Goal: Find specific page/section: Find specific page/section

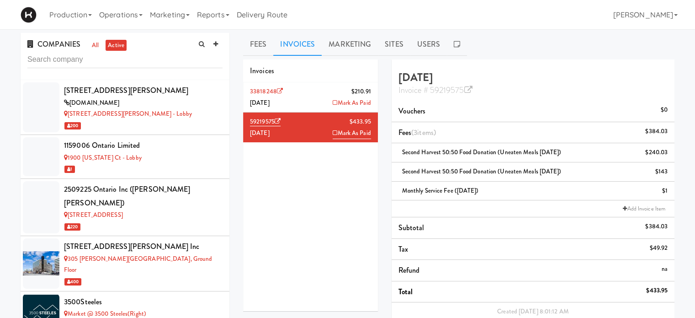
scroll to position [226, 0]
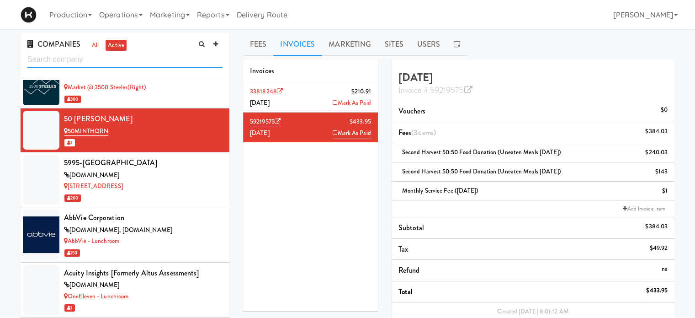
click at [136, 59] on input "text" at bounding box center [124, 59] width 195 height 17
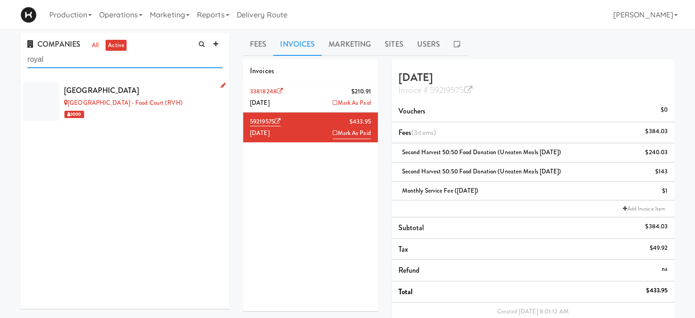
type input "royal"
click at [168, 90] on div "[GEOGRAPHIC_DATA]" at bounding box center [143, 91] width 159 height 14
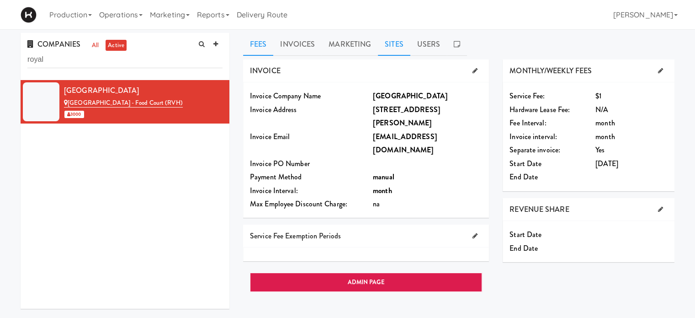
click at [393, 47] on link "Sites" at bounding box center [394, 44] width 32 height 23
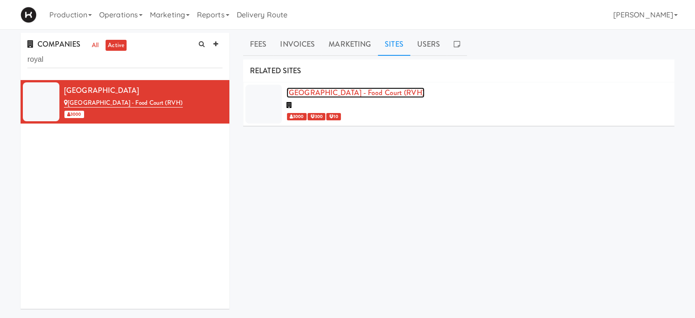
click at [373, 90] on link "[GEOGRAPHIC_DATA] - Food Court (RVH)" at bounding box center [356, 92] width 138 height 11
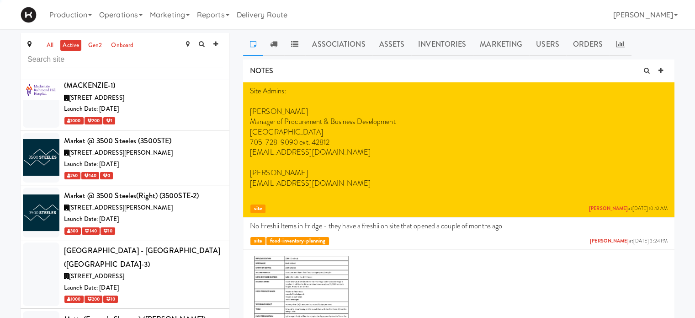
scroll to position [4073, 0]
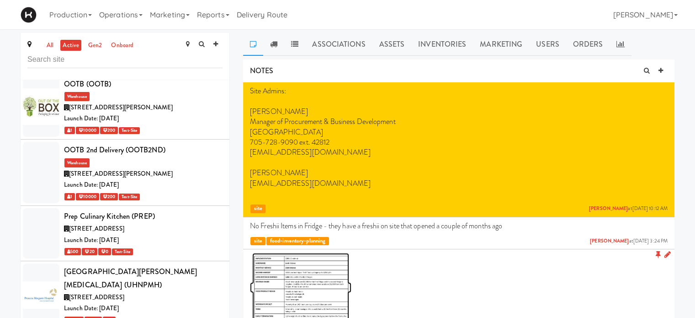
click at [332, 290] on img at bounding box center [300, 287] width 97 height 69
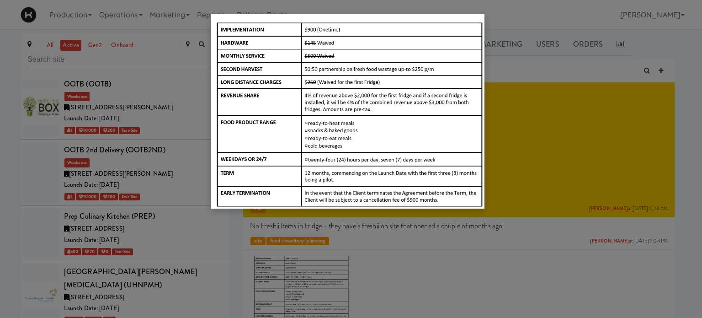
click at [377, 173] on img at bounding box center [347, 111] width 273 height 194
click at [615, 17] on div at bounding box center [351, 159] width 702 height 318
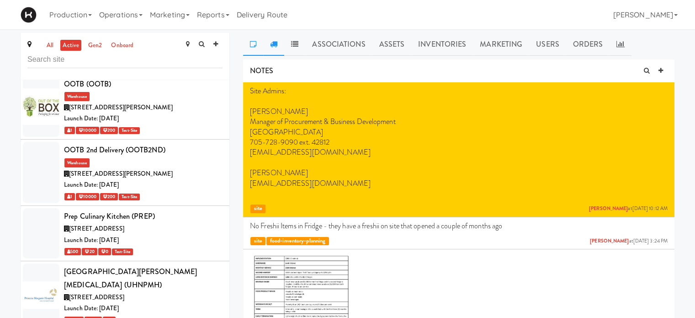
click at [279, 40] on link at bounding box center [273, 44] width 21 height 23
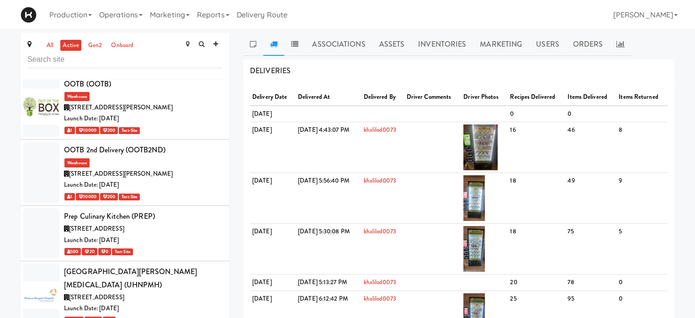
scroll to position [43, 0]
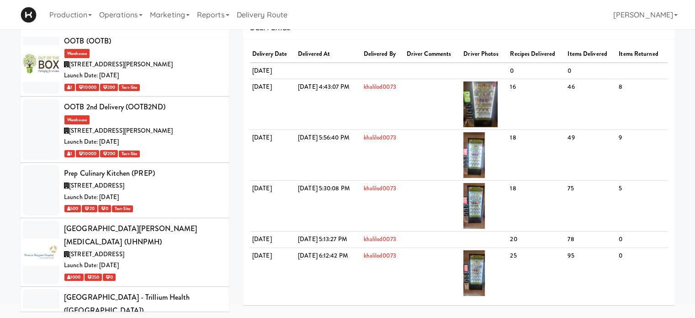
click at [230, 35] on div "all active gen2 onboard [STREET_ADDRESS][PERSON_NAME] - Lobby (100SHEPPARD) [ST…" at bounding box center [125, 154] width 223 height 328
click at [234, 42] on div "all active gen2 onboard [STREET_ADDRESS][PERSON_NAME] - Lobby (100SHEPPARD) [ST…" at bounding box center [125, 154] width 223 height 328
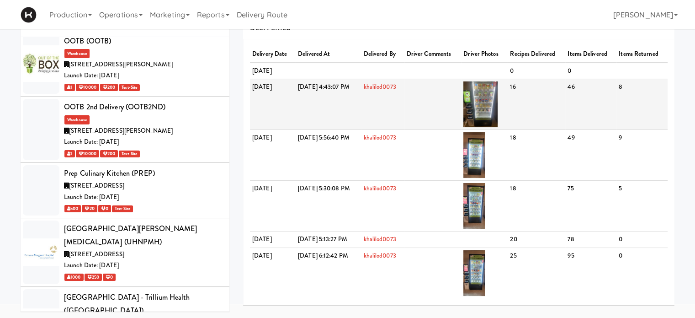
click at [639, 94] on td "8" at bounding box center [642, 104] width 51 height 51
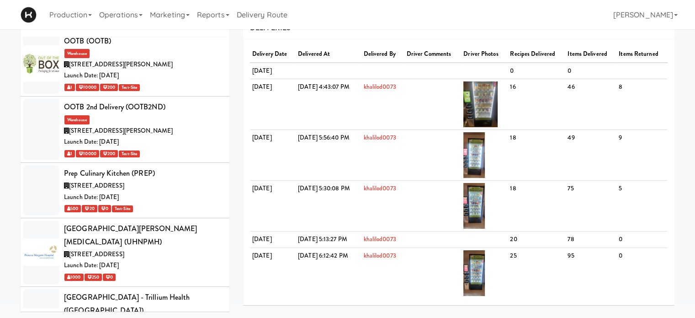
scroll to position [0, 0]
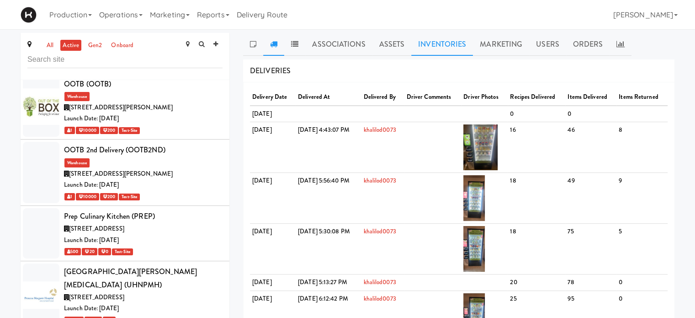
click at [457, 47] on link "Inventories" at bounding box center [442, 44] width 62 height 23
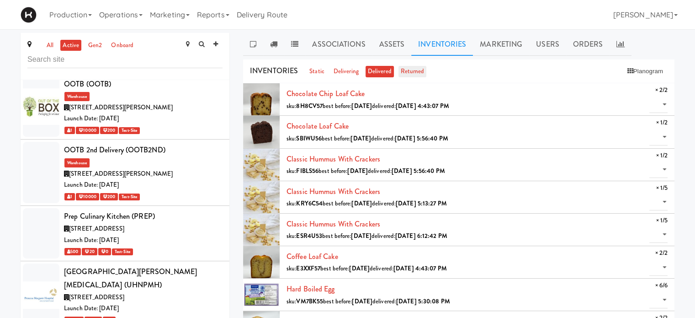
click at [420, 70] on link "returned" at bounding box center [413, 71] width 28 height 11
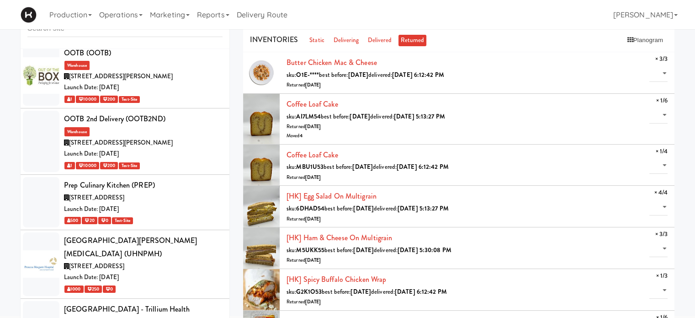
scroll to position [178, 0]
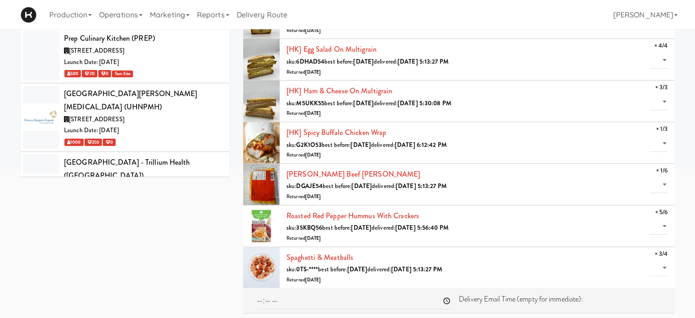
drag, startPoint x: 686, startPoint y: 210, endPoint x: 681, endPoint y: 73, distance: 137.7
click at [681, 73] on div "all active gen2 onboard [STREET_ADDRESS][PERSON_NAME] - Lobby (100SHEPPARD) [ST…" at bounding box center [347, 87] width 695 height 464
click at [532, 212] on div "Roasted Red Pepper Hummus with Crackers sku: 35KBQ56 best before: [DATE] delive…" at bounding box center [477, 226] width 381 height 34
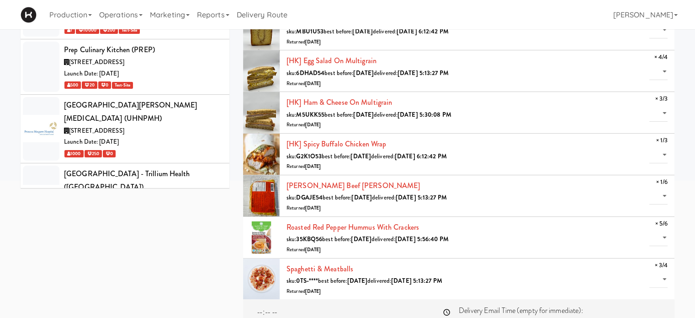
scroll to position [0, 0]
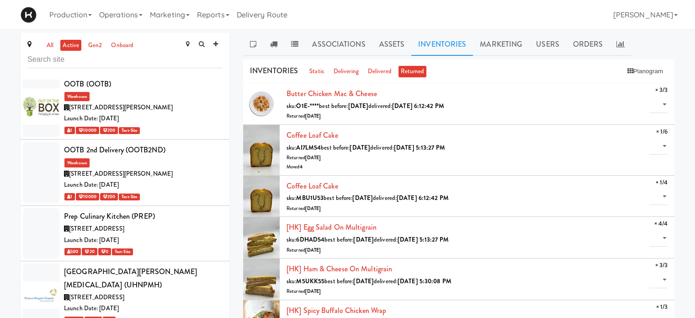
drag, startPoint x: 694, startPoint y: 73, endPoint x: 697, endPoint y: 101, distance: 28.0
click at [695, 101] on html "Are you sure you want to activate this voucher? Okay Cancel Okay Are you sure y…" at bounding box center [347, 159] width 695 height 318
click at [584, 75] on div "INVENTORIES static delivering delivered returned Planogram" at bounding box center [458, 71] width 431 height 24
click at [653, 74] on button "Planogram" at bounding box center [645, 71] width 45 height 14
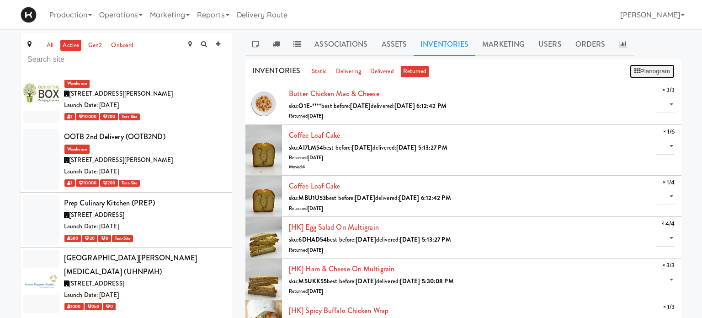
scroll to position [4060, 0]
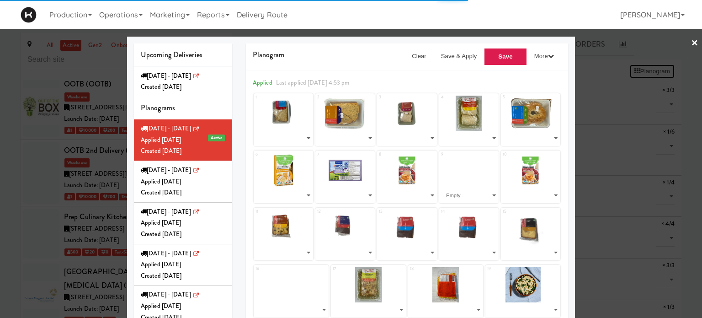
select select "number:279681"
select select "number:279695"
select select "number:279692"
select select "number:279541"
select select "number:279688"
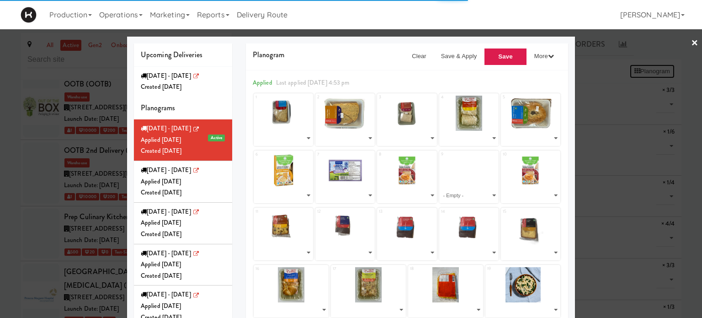
select select "number:275862"
select select "number:272032"
select select "number:275924"
select select "number:279638"
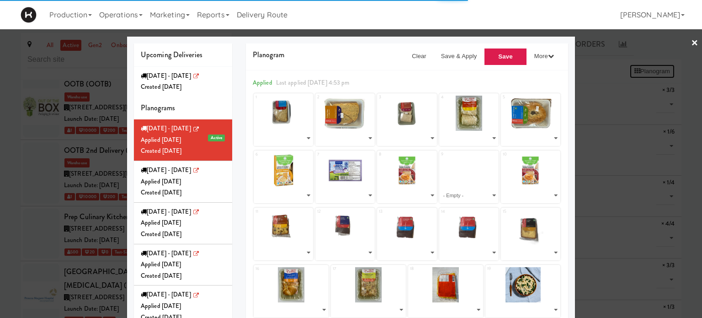
select select "number:279666"
select select "number:276181"
select select "number:279347"
select select "number:279413"
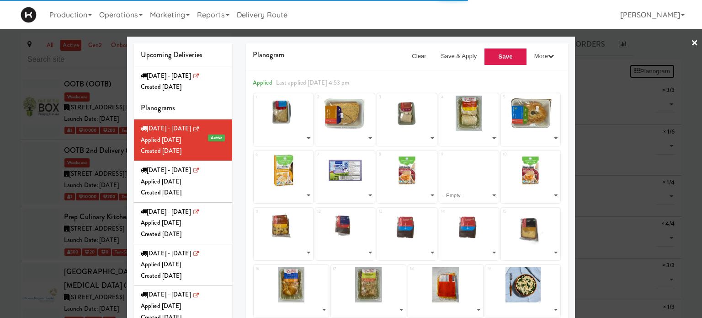
select select "number:279478"
select select "number:279596"
select select "number:277597"
select select "number:277722"
select select "number:277780"
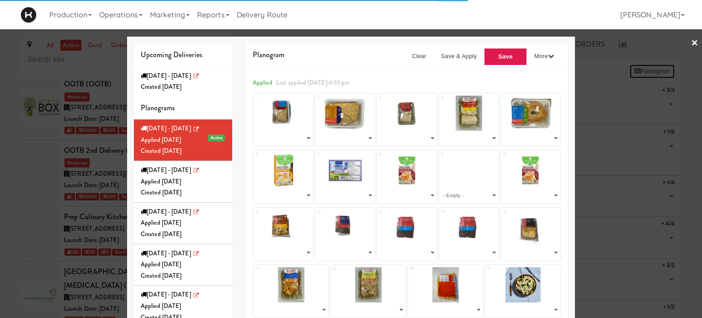
select select "number:277829"
select select "number:277660"
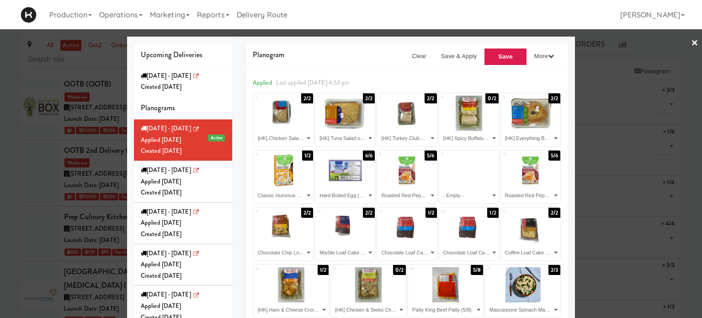
click at [691, 40] on link "×" at bounding box center [694, 43] width 7 height 28
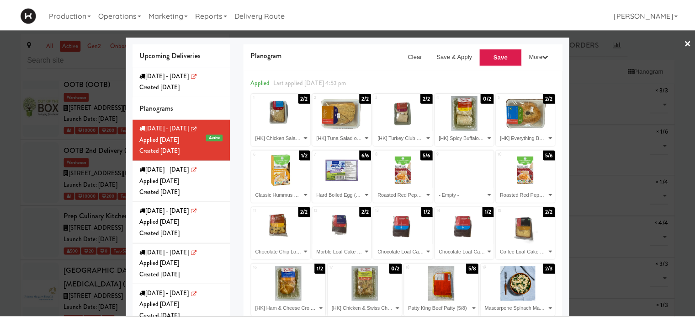
scroll to position [4073, 0]
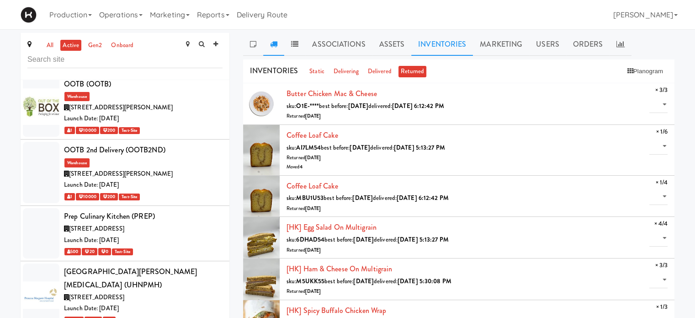
click at [271, 44] on icon at bounding box center [273, 43] width 7 height 7
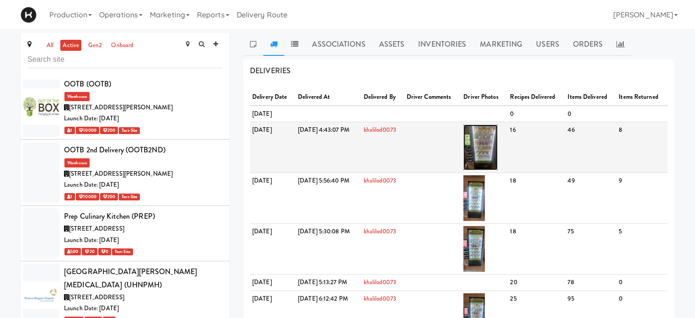
click at [498, 144] on img at bounding box center [480, 147] width 34 height 46
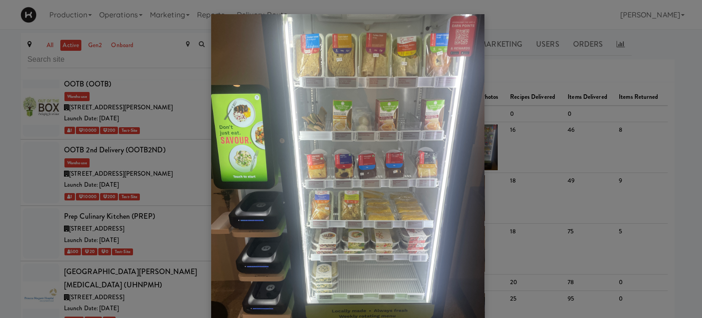
click at [622, 58] on div at bounding box center [351, 159] width 702 height 318
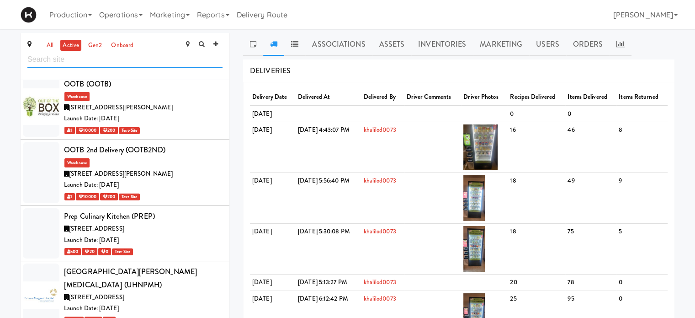
click at [88, 55] on input "text" at bounding box center [124, 59] width 195 height 17
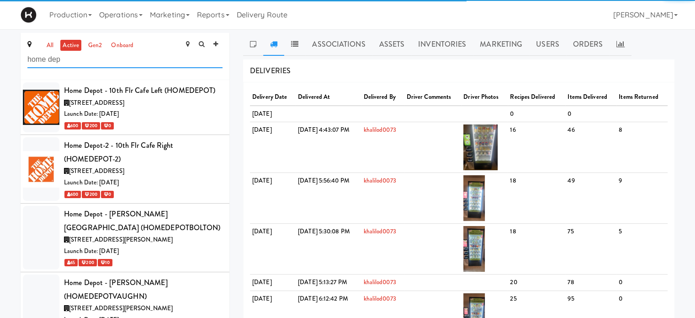
scroll to position [0, 0]
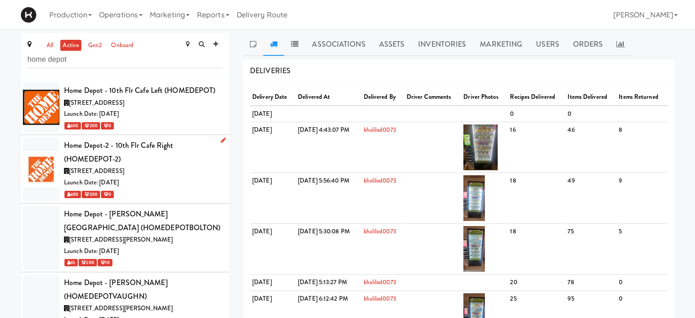
click at [162, 158] on div "Home Depot-2 - 10th Flr Cafe Right (HOMEDEPOT-2)" at bounding box center [143, 151] width 159 height 27
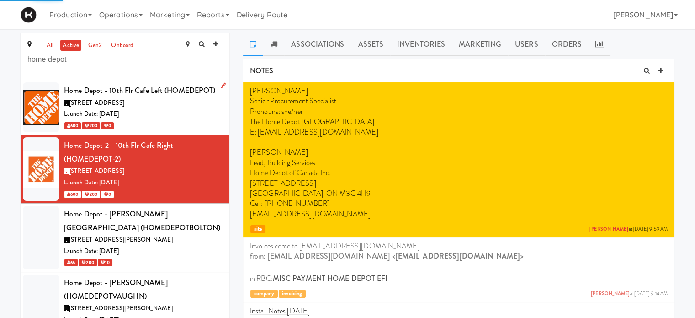
click at [169, 125] on div "600 200 0" at bounding box center [143, 125] width 159 height 11
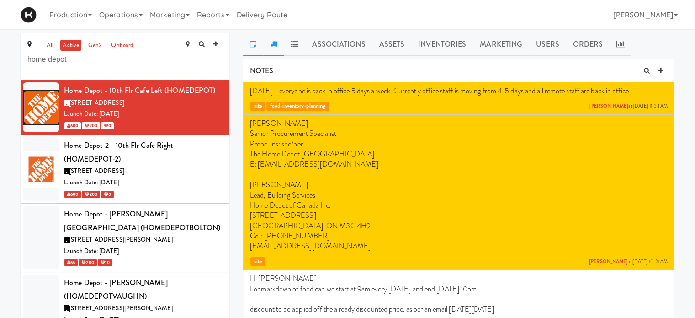
click at [274, 43] on icon at bounding box center [273, 43] width 7 height 7
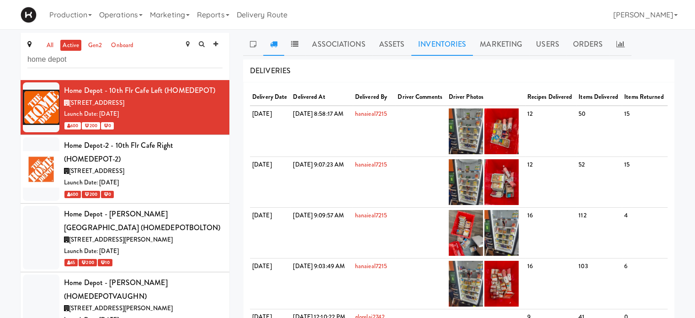
click at [445, 41] on link "Inventories" at bounding box center [442, 44] width 62 height 23
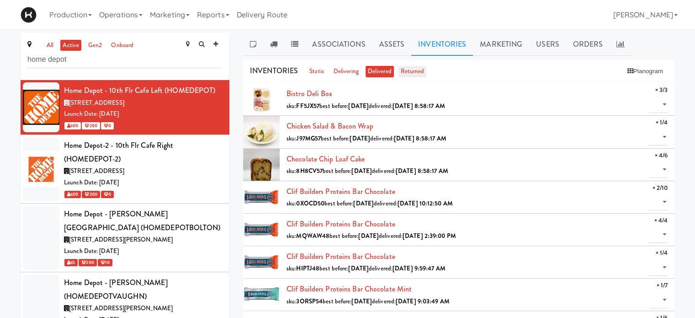
click at [413, 67] on link "returned" at bounding box center [413, 71] width 28 height 11
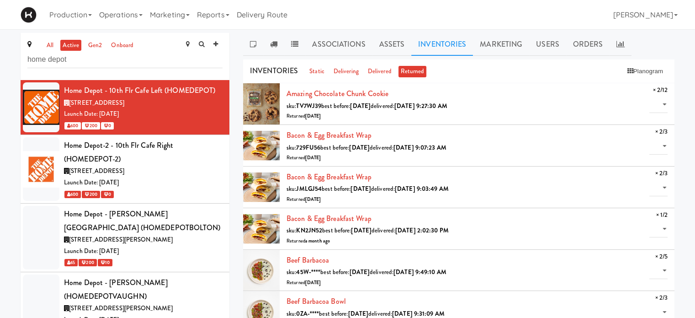
scroll to position [8032, 0]
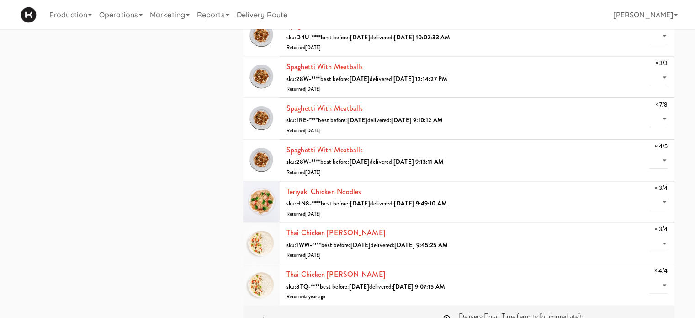
click at [260, 309] on input "time" at bounding box center [354, 317] width 195 height 17
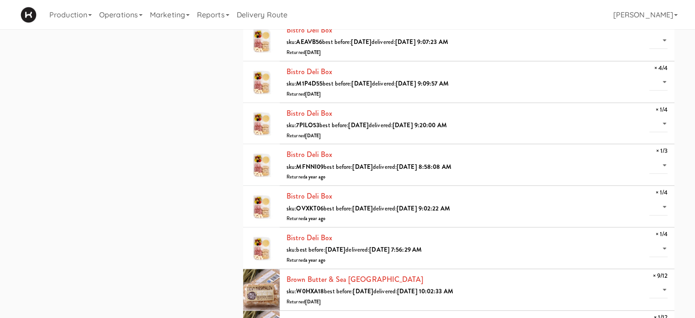
scroll to position [0, 0]
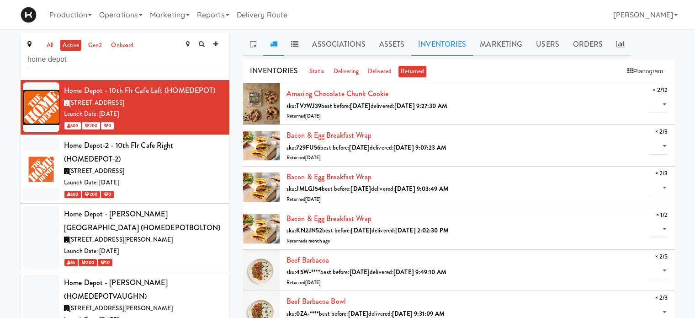
click at [278, 43] on link at bounding box center [273, 44] width 21 height 23
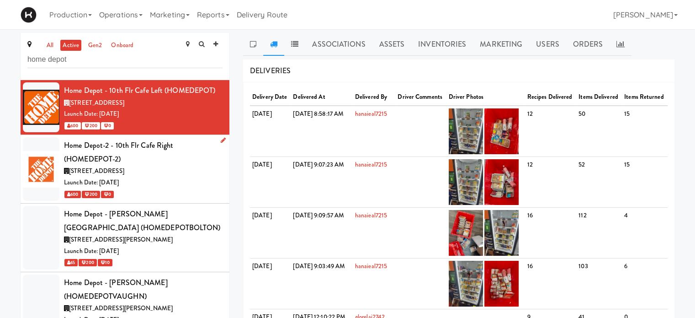
click at [190, 172] on div "[STREET_ADDRESS]" at bounding box center [143, 170] width 159 height 11
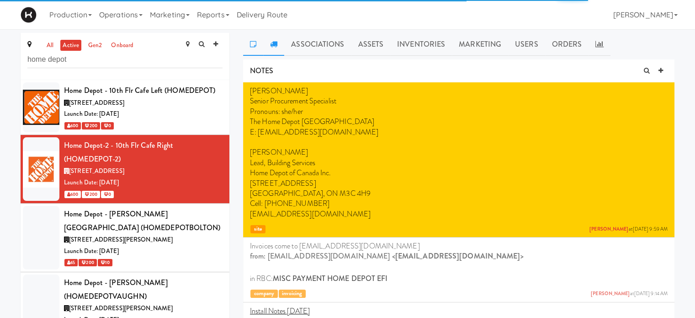
click at [273, 45] on icon at bounding box center [273, 43] width 7 height 7
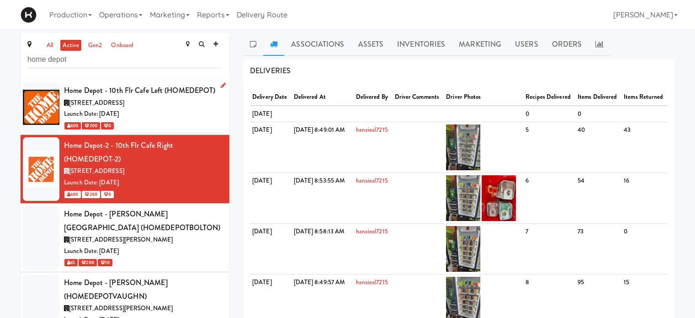
click at [164, 97] on div "[STREET_ADDRESS]" at bounding box center [143, 102] width 159 height 11
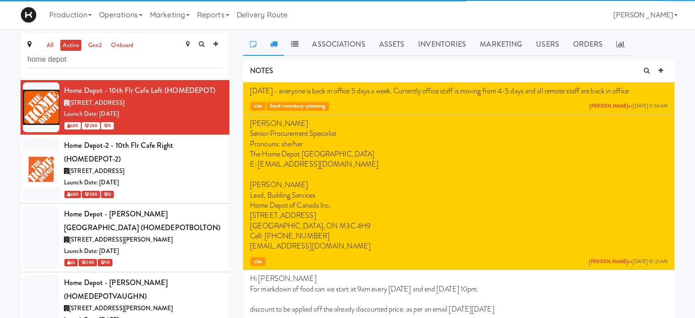
click at [276, 42] on icon at bounding box center [273, 43] width 7 height 7
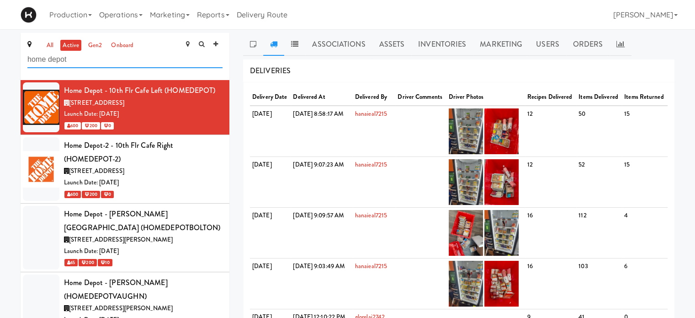
click at [87, 56] on input "home depot" at bounding box center [124, 59] width 195 height 17
type input "h"
type input "rvh"
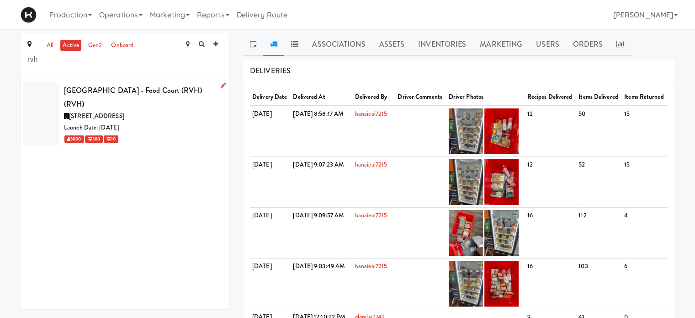
click at [172, 126] on div "Launch Date: [DATE]" at bounding box center [143, 127] width 159 height 11
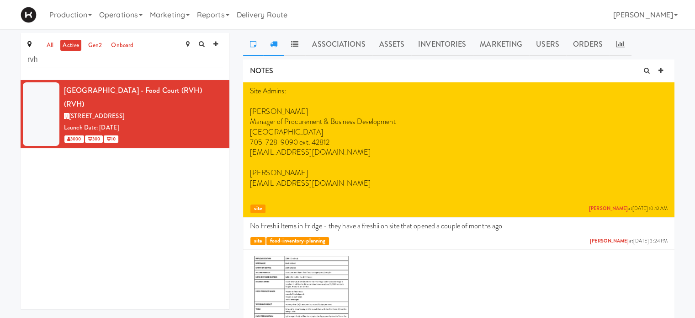
click at [274, 43] on icon at bounding box center [273, 43] width 7 height 7
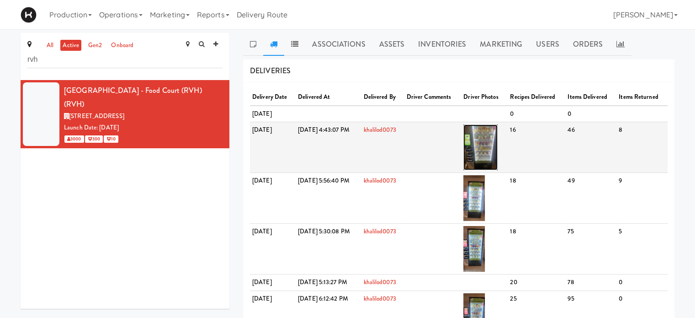
click at [498, 139] on img at bounding box center [480, 147] width 34 height 46
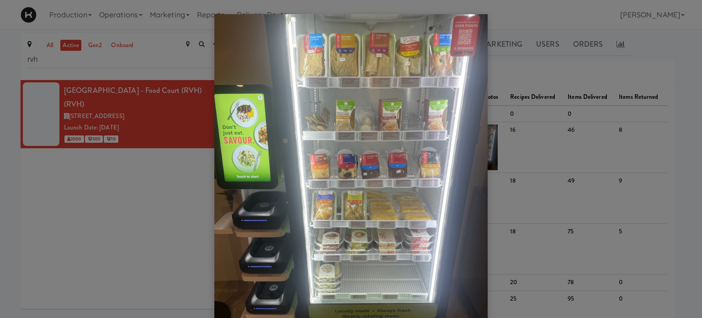
click at [612, 78] on div at bounding box center [351, 159] width 702 height 318
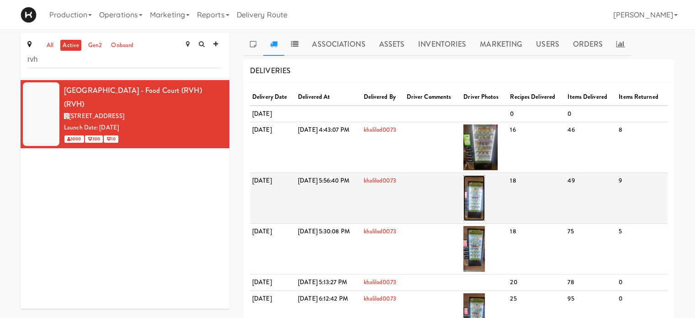
click at [485, 210] on img at bounding box center [473, 198] width 21 height 46
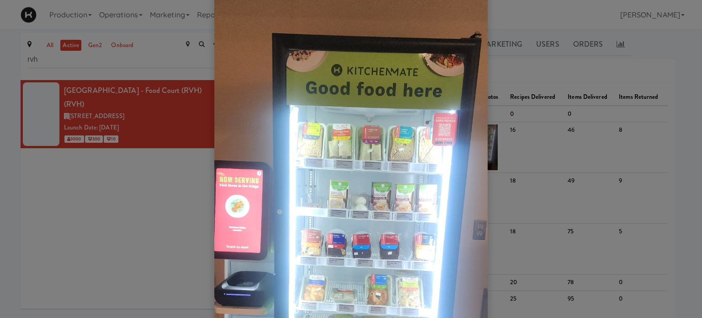
scroll to position [19, 0]
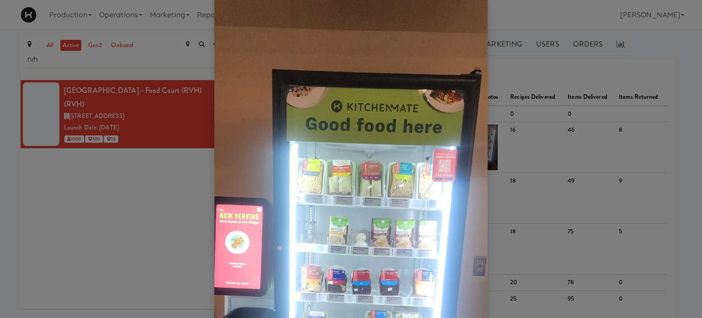
click at [674, 57] on div at bounding box center [351, 159] width 702 height 318
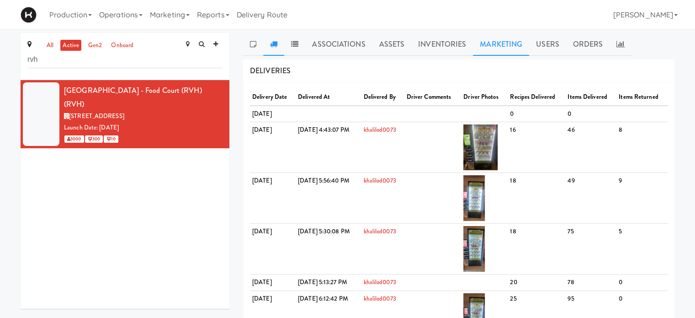
click at [509, 48] on link "Marketing" at bounding box center [501, 44] width 56 height 23
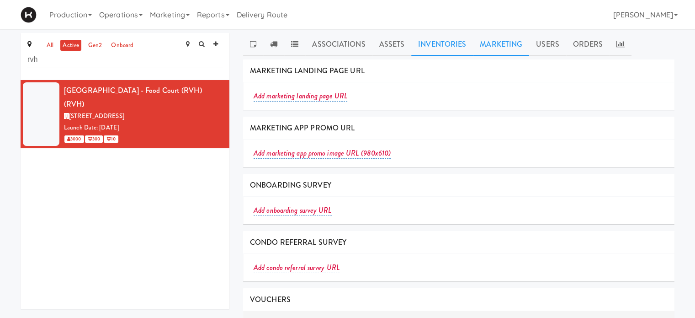
click at [436, 48] on link "Inventories" at bounding box center [442, 44] width 62 height 23
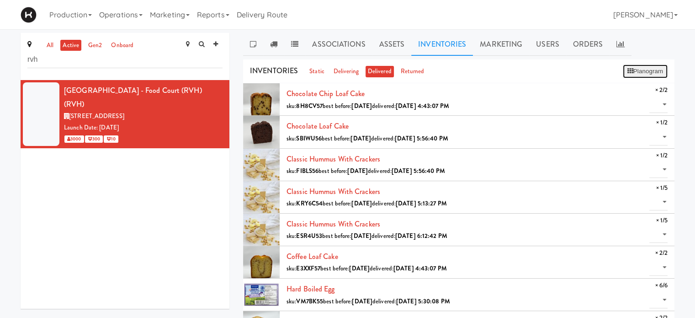
click at [650, 73] on button "Planogram" at bounding box center [645, 71] width 45 height 14
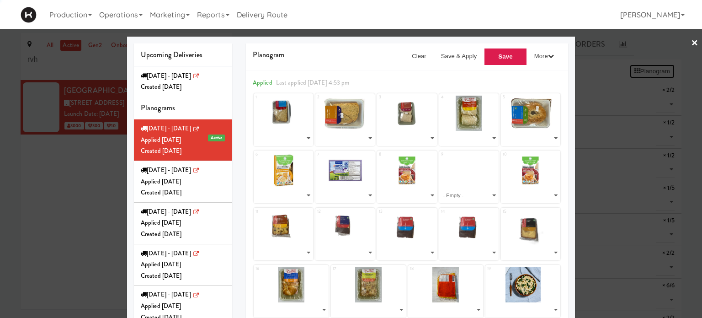
select select "number:279681"
select select "number:279695"
select select "number:279692"
select select "number:279541"
select select "number:279688"
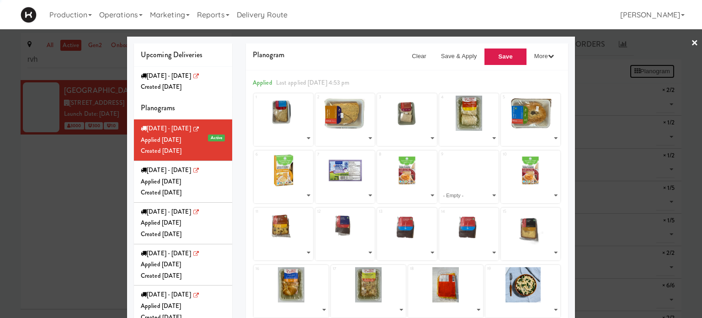
select select "number:275862"
select select "number:272032"
select select "number:275924"
select select "number:279638"
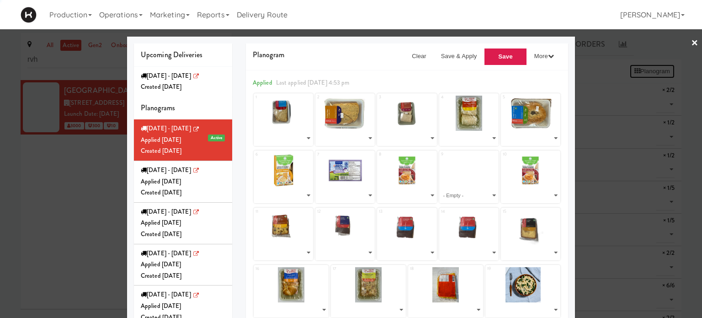
select select "number:279666"
select select "number:276181"
select select "number:279347"
select select "number:279413"
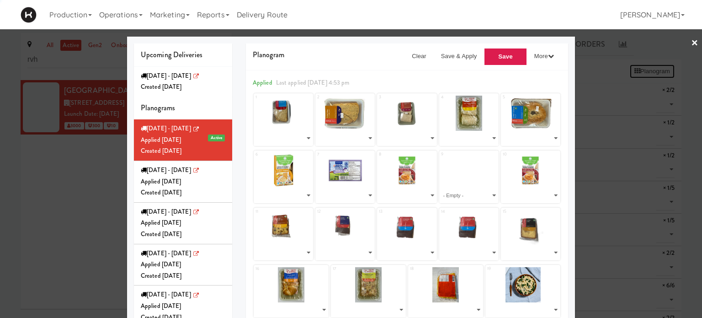
select select "number:279478"
select select "number:279596"
select select "number:277597"
select select "number:277722"
select select "number:277780"
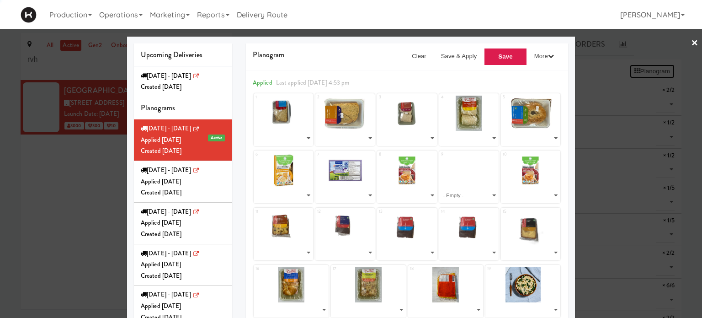
select select "number:277829"
select select "number:277660"
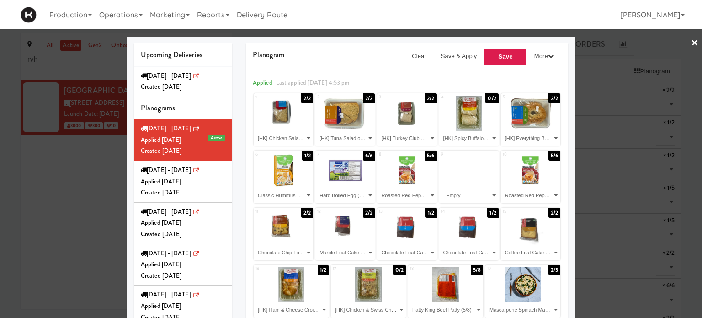
click at [658, 96] on div at bounding box center [351, 159] width 702 height 318
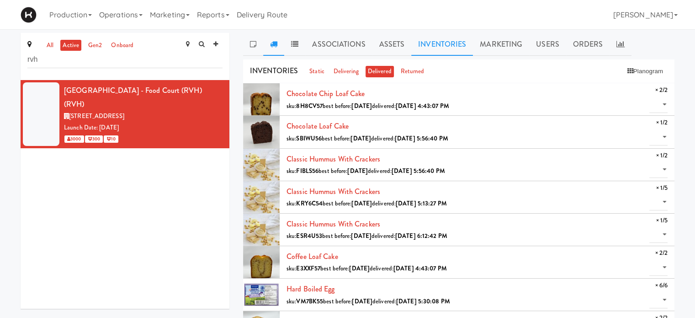
click at [273, 44] on icon at bounding box center [273, 43] width 7 height 7
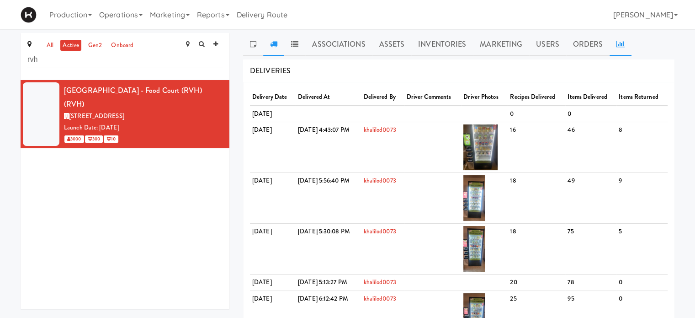
click at [620, 39] on link at bounding box center [621, 44] width 22 height 23
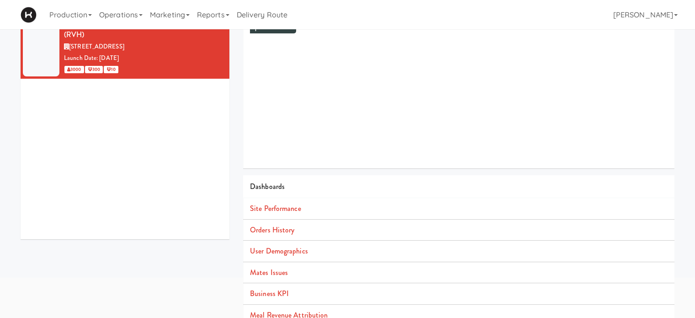
scroll to position [83, 0]
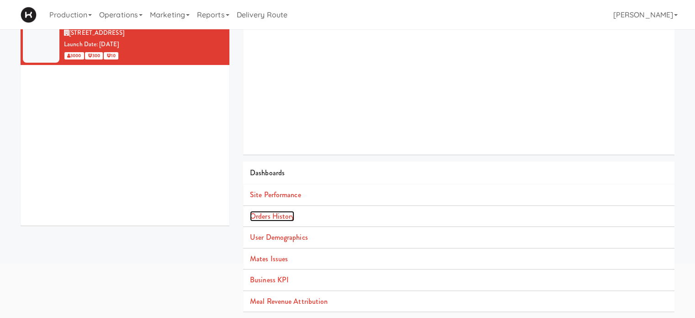
click at [269, 219] on link "Orders History" at bounding box center [272, 216] width 44 height 11
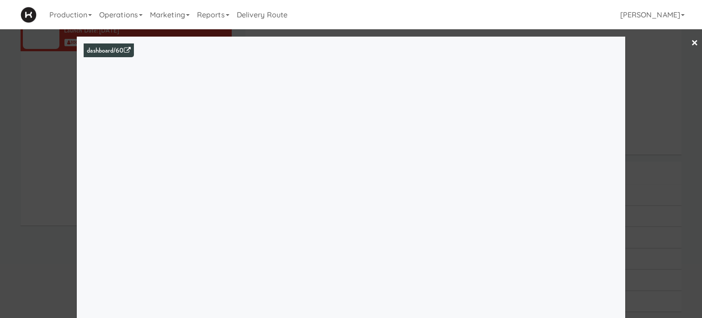
click at [691, 43] on link "×" at bounding box center [694, 43] width 7 height 28
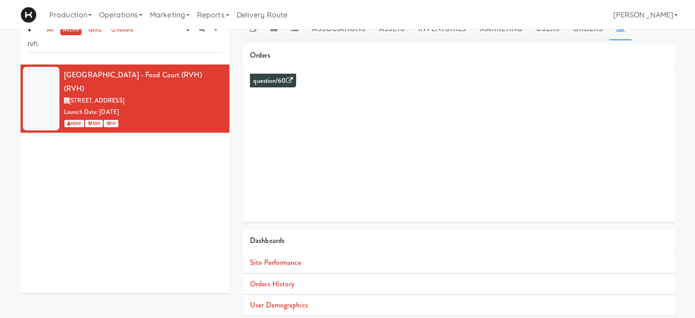
scroll to position [83, 0]
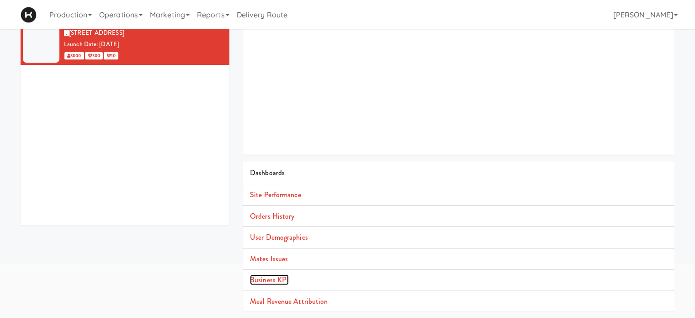
click at [280, 280] on link "Business KPI" at bounding box center [269, 279] width 39 height 11
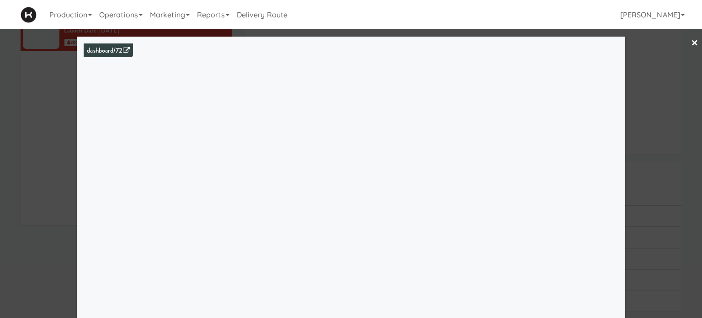
click at [691, 42] on link "×" at bounding box center [694, 43] width 7 height 28
